Goal: Entertainment & Leisure: Consume media (video, audio)

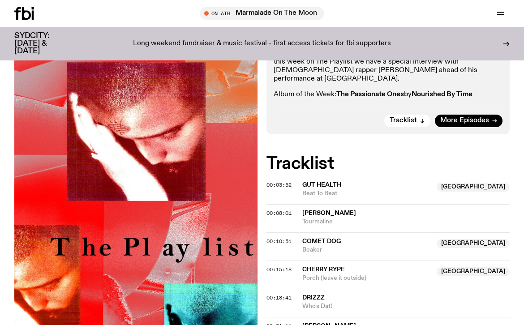
scroll to position [321, 0]
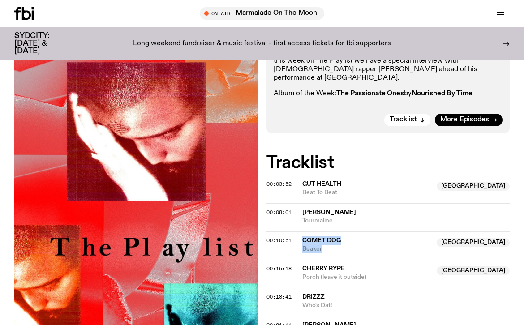
drag, startPoint x: 334, startPoint y: 171, endPoint x: 304, endPoint y: 155, distance: 34.1
click at [304, 236] on div "Comet Dog Australia Beaker" at bounding box center [366, 244] width 129 height 17
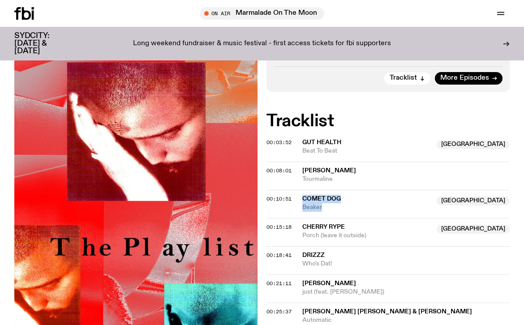
scroll to position [366, 0]
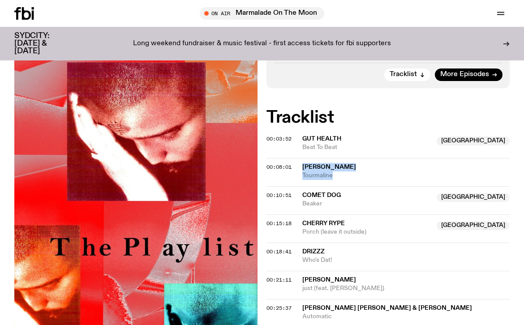
drag, startPoint x: 338, startPoint y: 94, endPoint x: 302, endPoint y: 89, distance: 35.8
click at [302, 163] on div "[PERSON_NAME] Tourmaline" at bounding box center [405, 171] width 207 height 17
drag, startPoint x: 335, startPoint y: 181, endPoint x: 302, endPoint y: 167, distance: 35.9
click at [302, 248] on div "DRIZZZ Who's Dat!" at bounding box center [405, 256] width 207 height 17
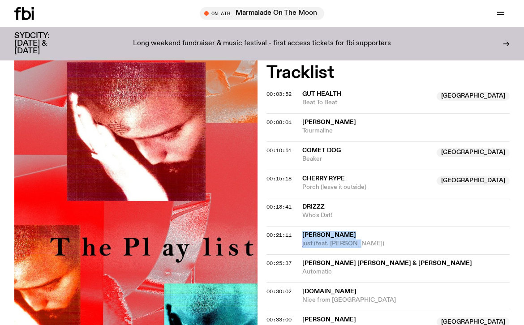
drag, startPoint x: 362, startPoint y: 164, endPoint x: 304, endPoint y: 155, distance: 58.9
click at [304, 231] on div "[PERSON_NAME] just (feat. [PERSON_NAME])" at bounding box center [405, 239] width 207 height 17
copy div "[PERSON_NAME] just (feat. [PERSON_NAME])"
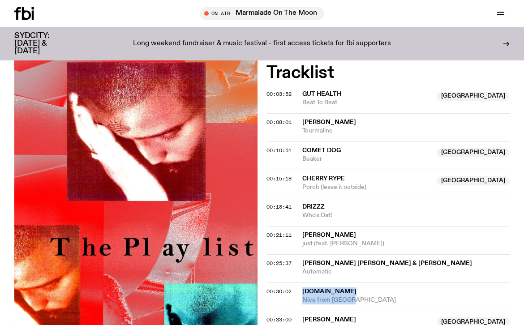
drag, startPoint x: 357, startPoint y: 219, endPoint x: 300, endPoint y: 210, distance: 57.9
click at [300, 311] on div "00:30:02 [DOMAIN_NAME] [GEOGRAPHIC_DATA] from [GEOGRAPHIC_DATA]" at bounding box center [387, 325] width 243 height 28
copy div "[DOMAIN_NAME] Nice from [GEOGRAPHIC_DATA]"
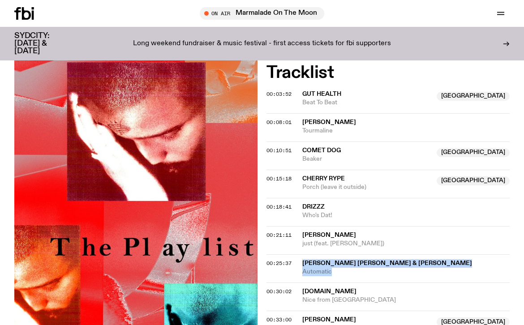
drag, startPoint x: 342, startPoint y: 190, endPoint x: 304, endPoint y: 181, distance: 39.5
click at [304, 259] on div "[PERSON_NAME] [PERSON_NAME] & [PERSON_NAME] Automatic" at bounding box center [405, 267] width 207 height 17
copy div "[PERSON_NAME] [PERSON_NAME] & [PERSON_NAME] Automatic"
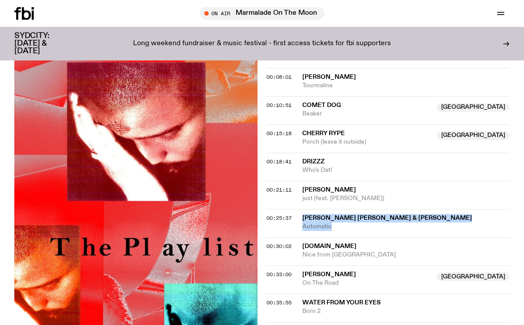
scroll to position [474, 0]
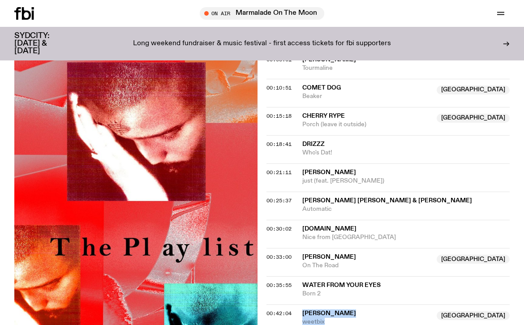
drag, startPoint x: 333, startPoint y: 243, endPoint x: 304, endPoint y: 230, distance: 32.3
click at [304, 309] on div "lil ket Australia weetbix" at bounding box center [366, 317] width 129 height 17
copy div "lil ket Australia weetbix"
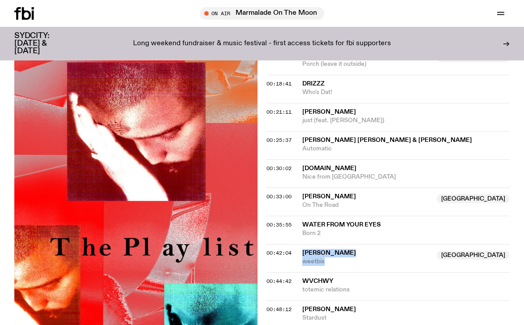
scroll to position [561, 0]
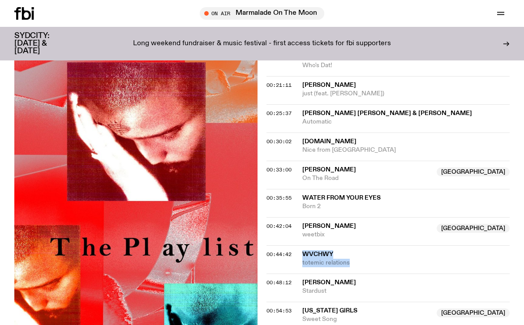
drag, startPoint x: 362, startPoint y: 179, endPoint x: 302, endPoint y: 173, distance: 60.3
click at [302, 250] on div "WVCHWY totemic relations" at bounding box center [405, 258] width 207 height 17
copy div "WVCHWY totemic relations"
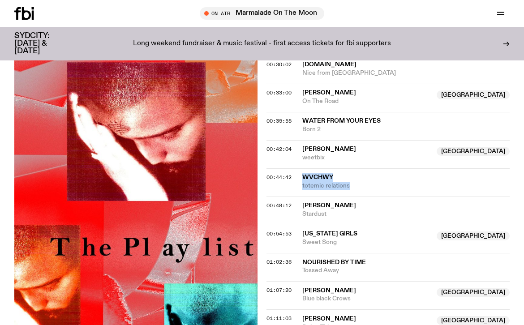
scroll to position [645, 0]
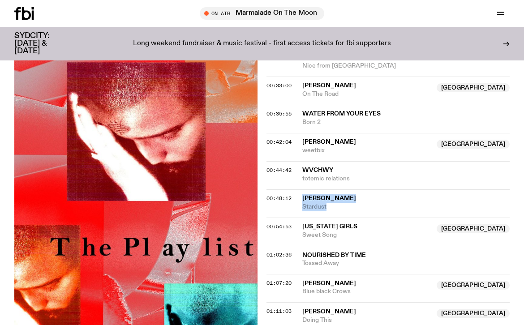
drag, startPoint x: 336, startPoint y: 125, endPoint x: 301, endPoint y: 118, distance: 35.3
click at [301, 218] on div "00:48:12 [PERSON_NAME] Stardust" at bounding box center [387, 232] width 243 height 28
copy div "[PERSON_NAME] Stardust"
drag, startPoint x: 351, startPoint y: 154, endPoint x: 302, endPoint y: 147, distance: 48.9
click at [302, 223] on div "[US_STATE] Girls NSW Sweet Song" at bounding box center [366, 231] width 129 height 17
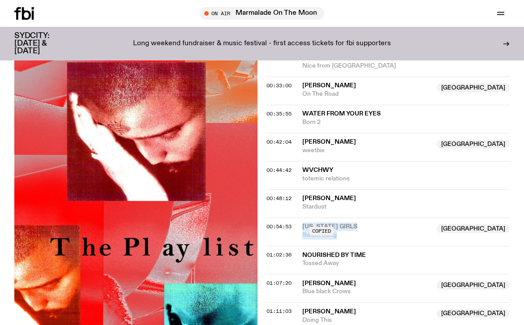
copy div "[US_STATE] Girls NSW Sweet Song"
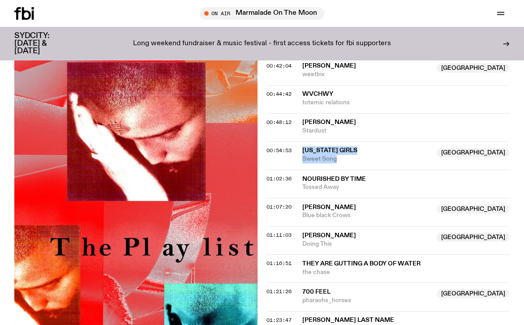
scroll to position [727, 0]
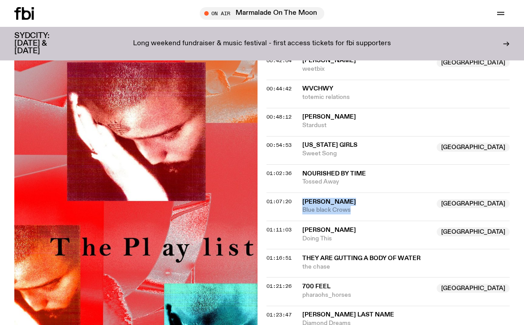
drag, startPoint x: 360, startPoint y: 128, endPoint x: 299, endPoint y: 121, distance: 61.4
click at [299, 221] on div "01:07:20 [PERSON_NAME] Australia Blue black Crows [GEOGRAPHIC_DATA]" at bounding box center [387, 235] width 243 height 28
copy div "[PERSON_NAME] Australia Blue black Crows"
drag, startPoint x: 344, startPoint y: 160, endPoint x: 303, endPoint y: 151, distance: 42.6
click at [303, 226] on div "[PERSON_NAME] NSW Doing This" at bounding box center [366, 234] width 129 height 17
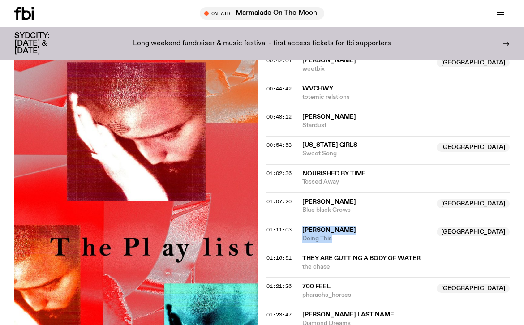
copy div "[PERSON_NAME] NSW Doing This"
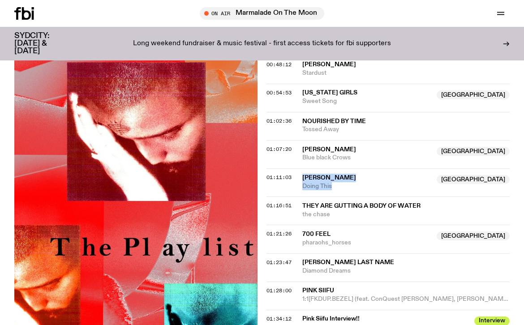
scroll to position [788, 0]
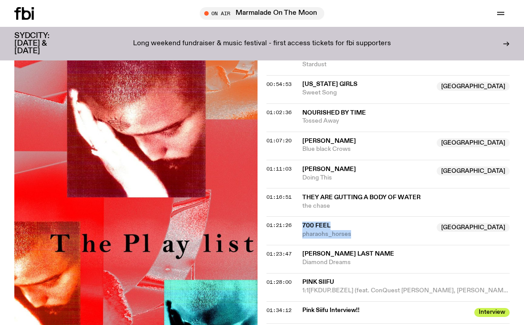
drag, startPoint x: 357, startPoint y: 154, endPoint x: 302, endPoint y: 142, distance: 56.3
click at [302, 222] on div "700 Feel NSW pharaohs_horses" at bounding box center [366, 230] width 129 height 17
copy div "700 Feel NSW pharaohs_horses"
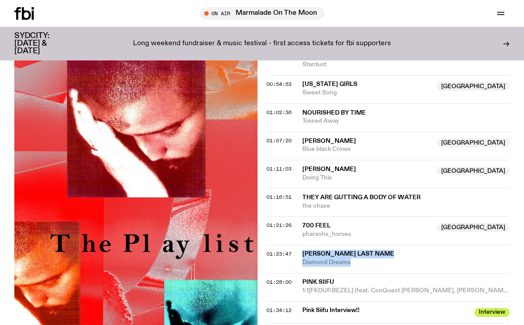
drag, startPoint x: 354, startPoint y: 182, endPoint x: 300, endPoint y: 171, distance: 55.2
click at [300, 273] on div "01:23:47 [PERSON_NAME] Last Name Diamond Dreams" at bounding box center [387, 287] width 243 height 28
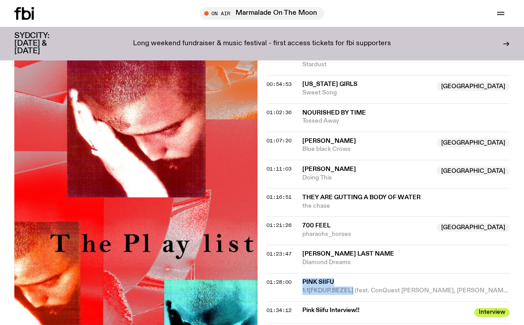
drag, startPoint x: 354, startPoint y: 211, endPoint x: 304, endPoint y: 203, distance: 50.9
click at [304, 278] on div "Pink Siifu 1:1[FKDUP.BEZEL] (feat. ConQuest [PERSON_NAME], [PERSON_NAME] & Elhe…" at bounding box center [405, 286] width 207 height 17
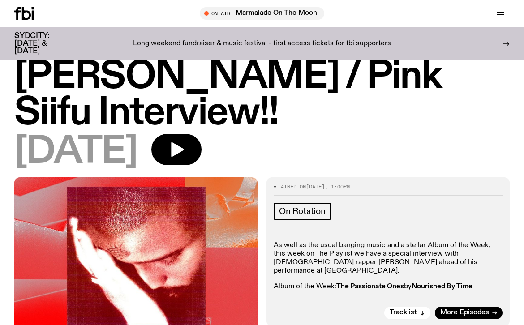
scroll to position [90, 0]
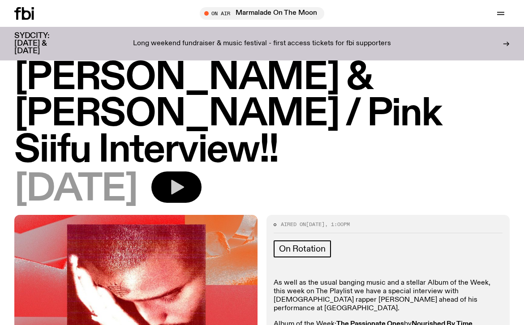
click at [184, 180] on icon "button" at bounding box center [177, 187] width 13 height 15
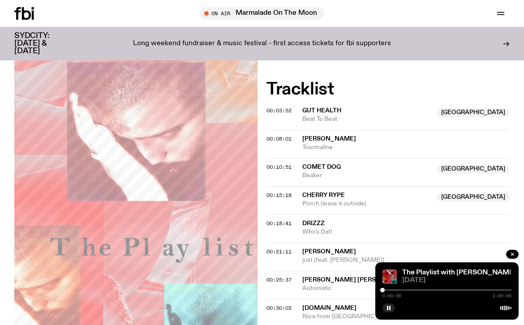
scroll to position [389, 0]
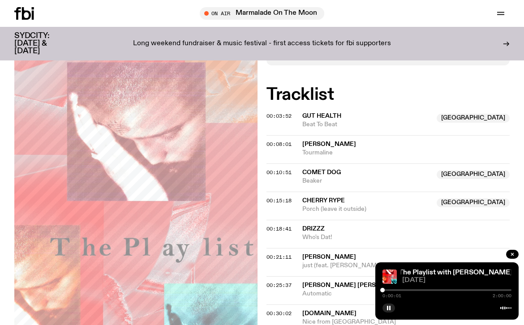
click at [397, 290] on div at bounding box center [446, 290] width 129 height 2
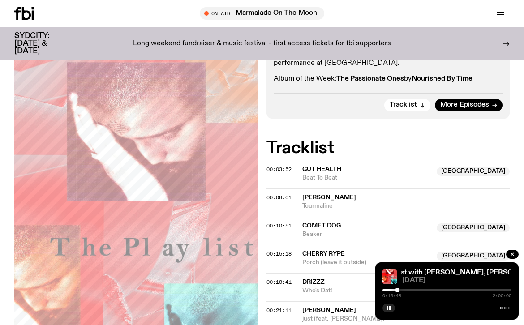
scroll to position [333, 0]
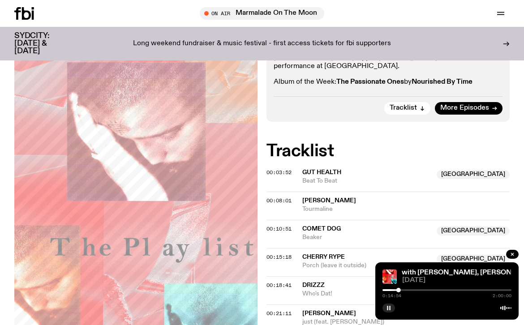
click at [391, 308] on button "button" at bounding box center [388, 308] width 13 height 9
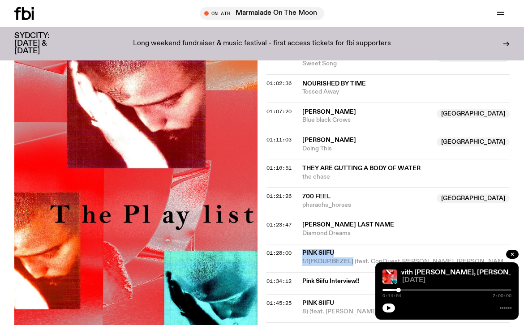
scroll to position [815, 0]
